Goal: Complete application form: Complete application form

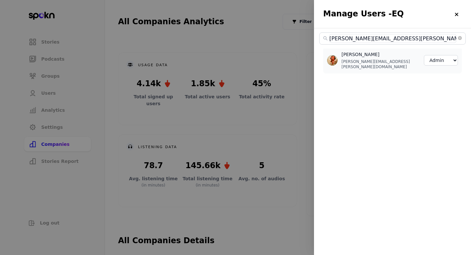
select select "3"
click at [461, 41] on span at bounding box center [460, 38] width 4 height 6
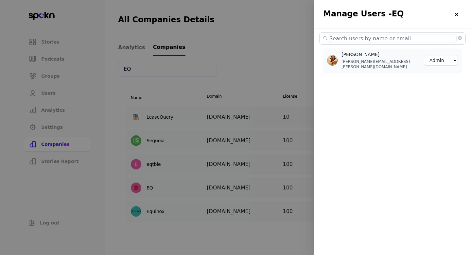
select select "2"
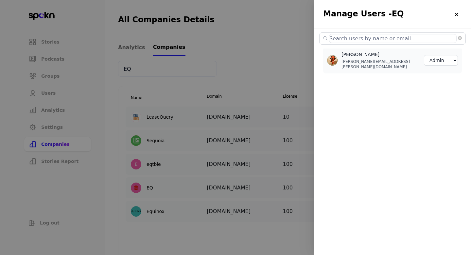
select select "2"
select select "3"
select select "2"
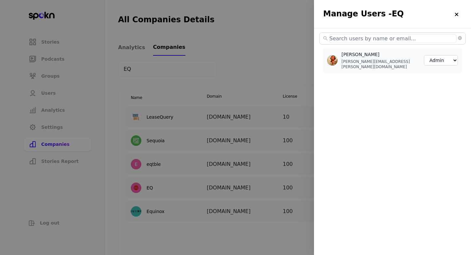
select select "2"
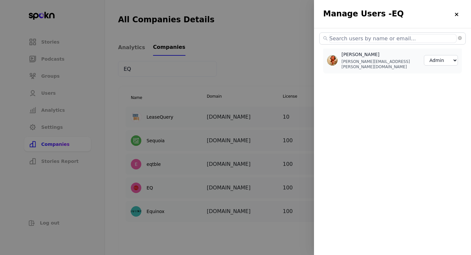
select select "2"
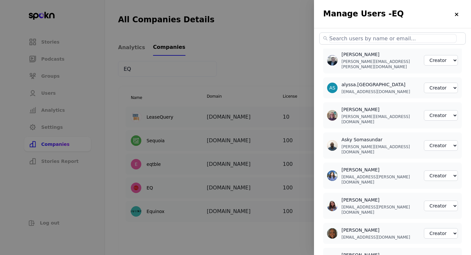
click at [232, 79] on div at bounding box center [235, 127] width 471 height 255
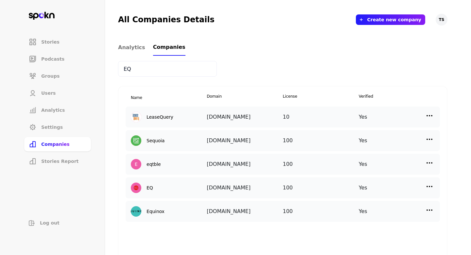
click at [139, 67] on input "EQ" at bounding box center [167, 69] width 99 height 16
click at [138, 66] on input "EQ" at bounding box center [167, 69] width 99 height 16
type input "\"
